Goal: Transaction & Acquisition: Purchase product/service

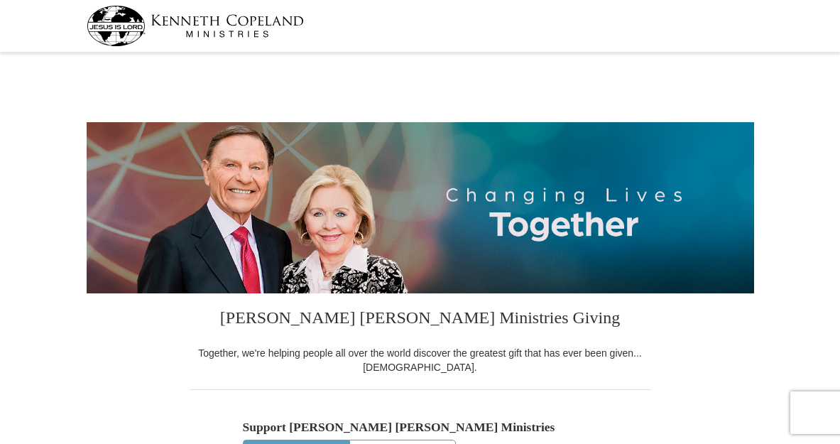
select select "TX"
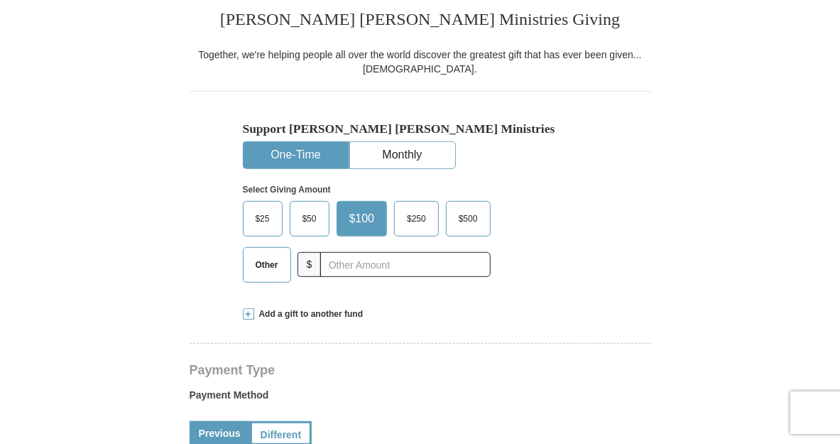
scroll to position [447, 0]
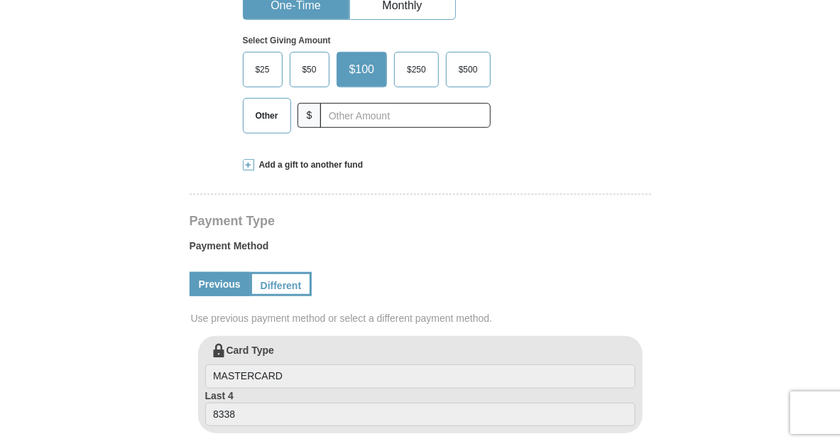
click at [261, 126] on span "Other" at bounding box center [266, 115] width 37 height 21
click at [0, 0] on input "Other" at bounding box center [0, 0] width 0 height 0
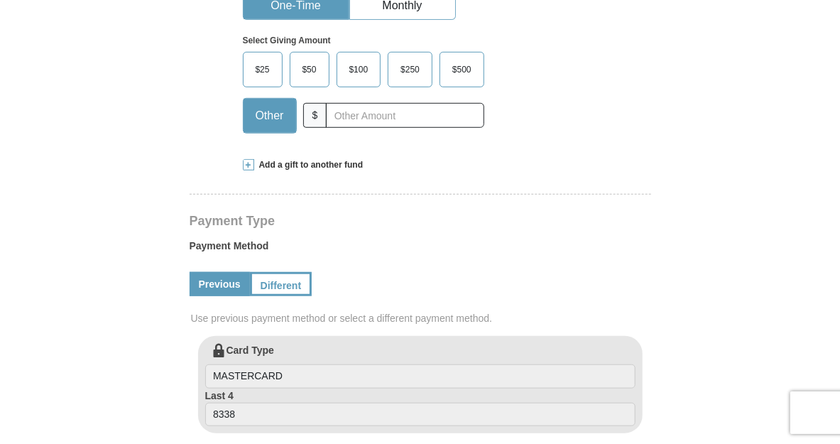
click at [248, 170] on span at bounding box center [248, 164] width 11 height 11
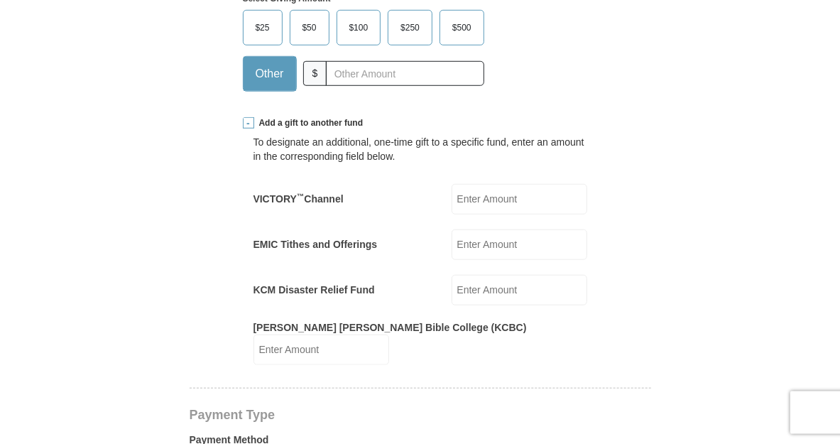
scroll to position [522, 0]
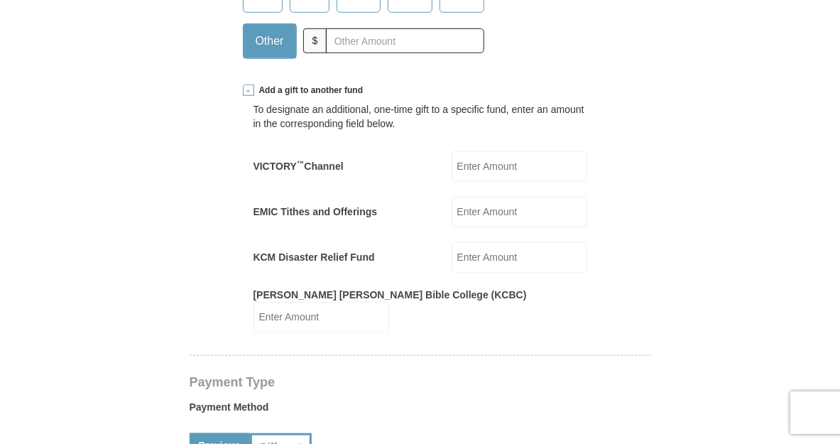
click at [488, 182] on input "VICTORY ™ Channel" at bounding box center [519, 166] width 136 height 31
type input "100"
click at [87, 185] on form "Kenneth Copeland Ministries Giving Together, we're helping people all over the …" at bounding box center [420, 410] width 667 height 1751
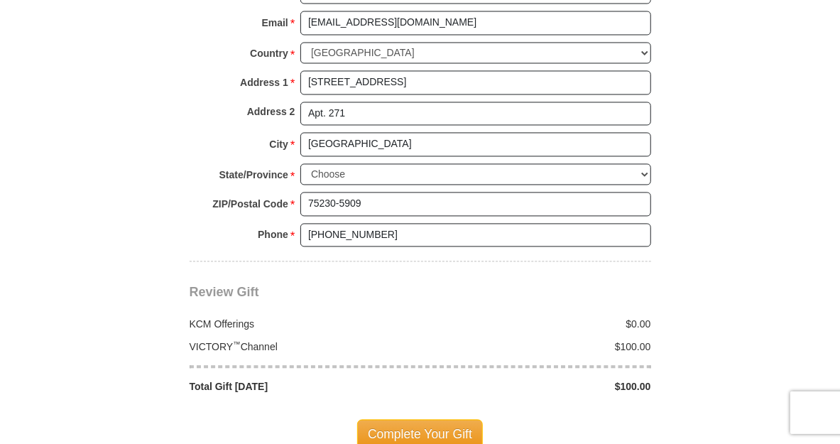
scroll to position [1341, 0]
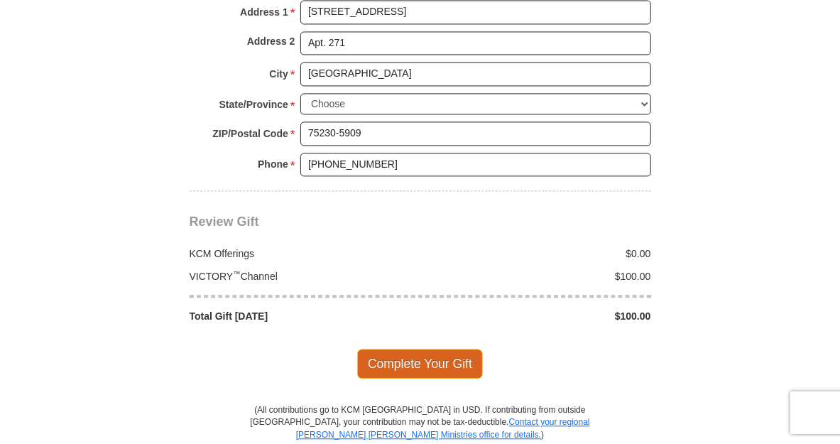
click at [450, 378] on span "Complete Your Gift" at bounding box center [420, 363] width 126 height 30
